Goal: Information Seeking & Learning: Understand process/instructions

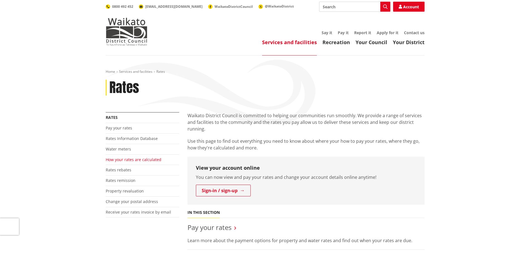
click at [151, 160] on link "How your rates are calculated" at bounding box center [134, 159] width 56 height 5
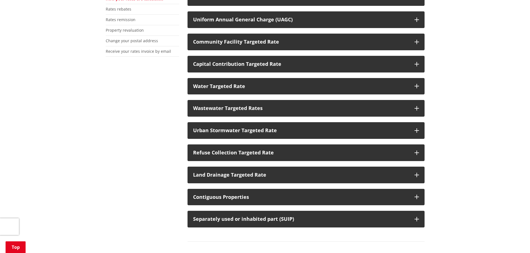
scroll to position [167, 0]
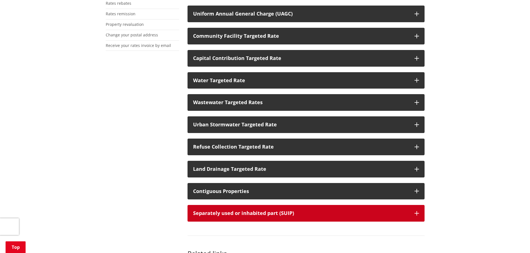
drag, startPoint x: 256, startPoint y: 214, endPoint x: 289, endPoint y: 204, distance: 33.7
click at [259, 212] on p "Separately used or inhabited part (SUIP)" at bounding box center [301, 214] width 216 height 6
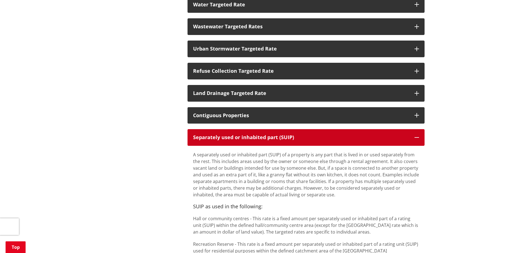
scroll to position [250, 0]
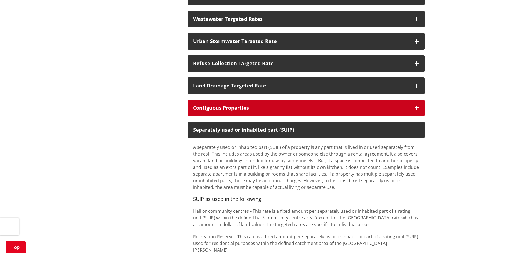
click at [418, 107] on icon "button" at bounding box center [416, 108] width 4 height 4
